Goal: Transaction & Acquisition: Purchase product/service

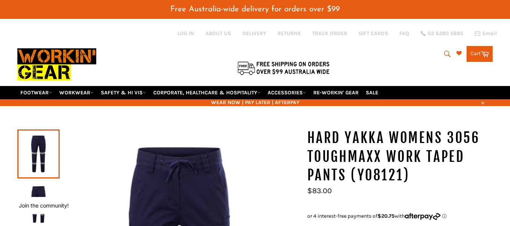
click at [443, 54] on icon "submit" at bounding box center [447, 54] width 8 height 8
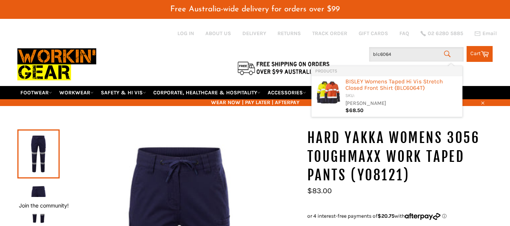
type input "blc6064t"
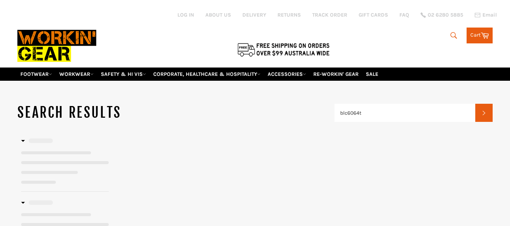
click at [385, 155] on div at bounding box center [254, 226] width 475 height 178
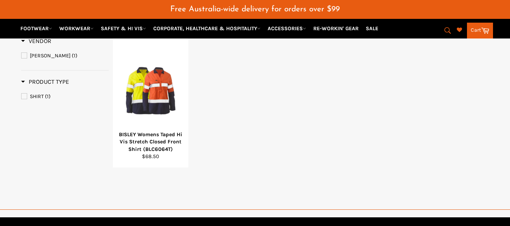
scroll to position [132, 0]
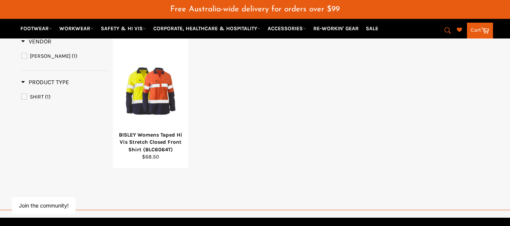
click at [352, 117] on div "BISLEY Womens Taped Hi Vis Stretch Closed Front Shirt (BLC6064T) Regular price …" at bounding box center [302, 103] width 380 height 131
click at [441, 31] on button "Search" at bounding box center [446, 31] width 17 height 16
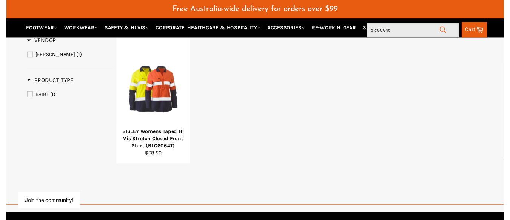
scroll to position [0, 0]
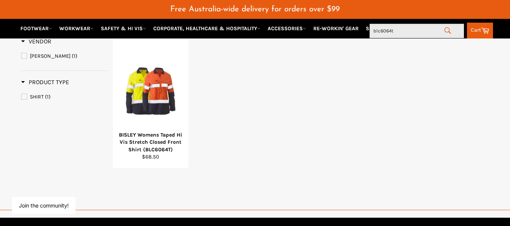
click at [424, 31] on input "blc6064t" at bounding box center [416, 31] width 94 height 14
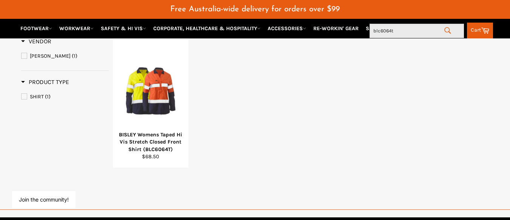
click at [424, 31] on input "blc6064t" at bounding box center [416, 31] width 94 height 14
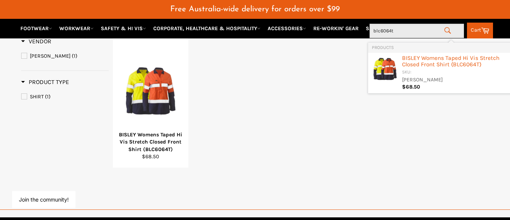
type input "z"
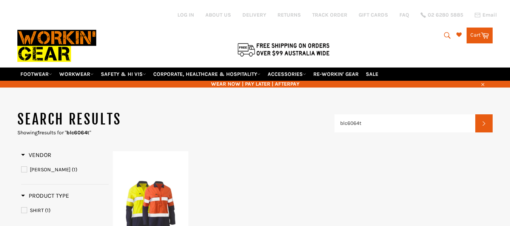
click at [449, 36] on icon "submit" at bounding box center [447, 35] width 8 height 8
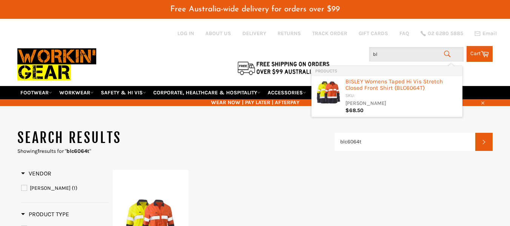
type input "b"
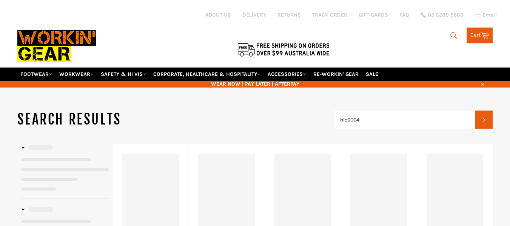
type input "blc6064"
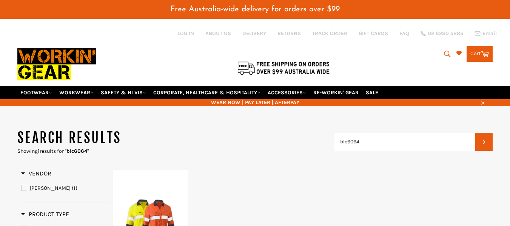
click at [449, 54] on icon "submit" at bounding box center [447, 54] width 8 height 8
click at [389, 54] on input "blc6064" at bounding box center [416, 54] width 94 height 14
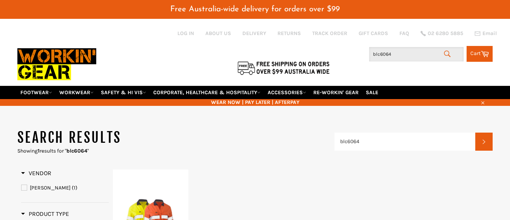
click at [389, 54] on input "blc6064" at bounding box center [416, 54] width 94 height 14
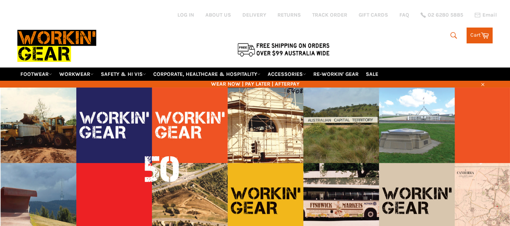
click at [449, 32] on icon "submit" at bounding box center [453, 35] width 8 height 8
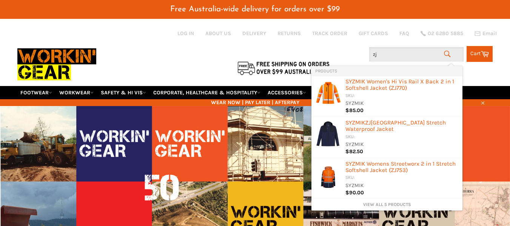
type input "zj7"
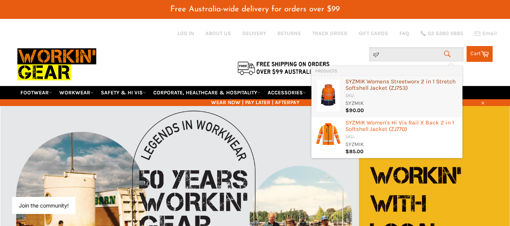
click at [403, 88] on div "SYZMIK Womens Streetworx 2 in 1 Stretch Softshell Jacket ( ZJ7 53)" at bounding box center [401, 85] width 113 height 14
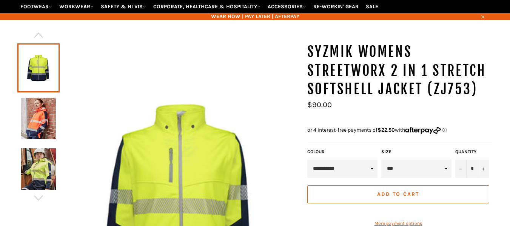
scroll to position [86, 0]
